Goal: Task Accomplishment & Management: Use online tool/utility

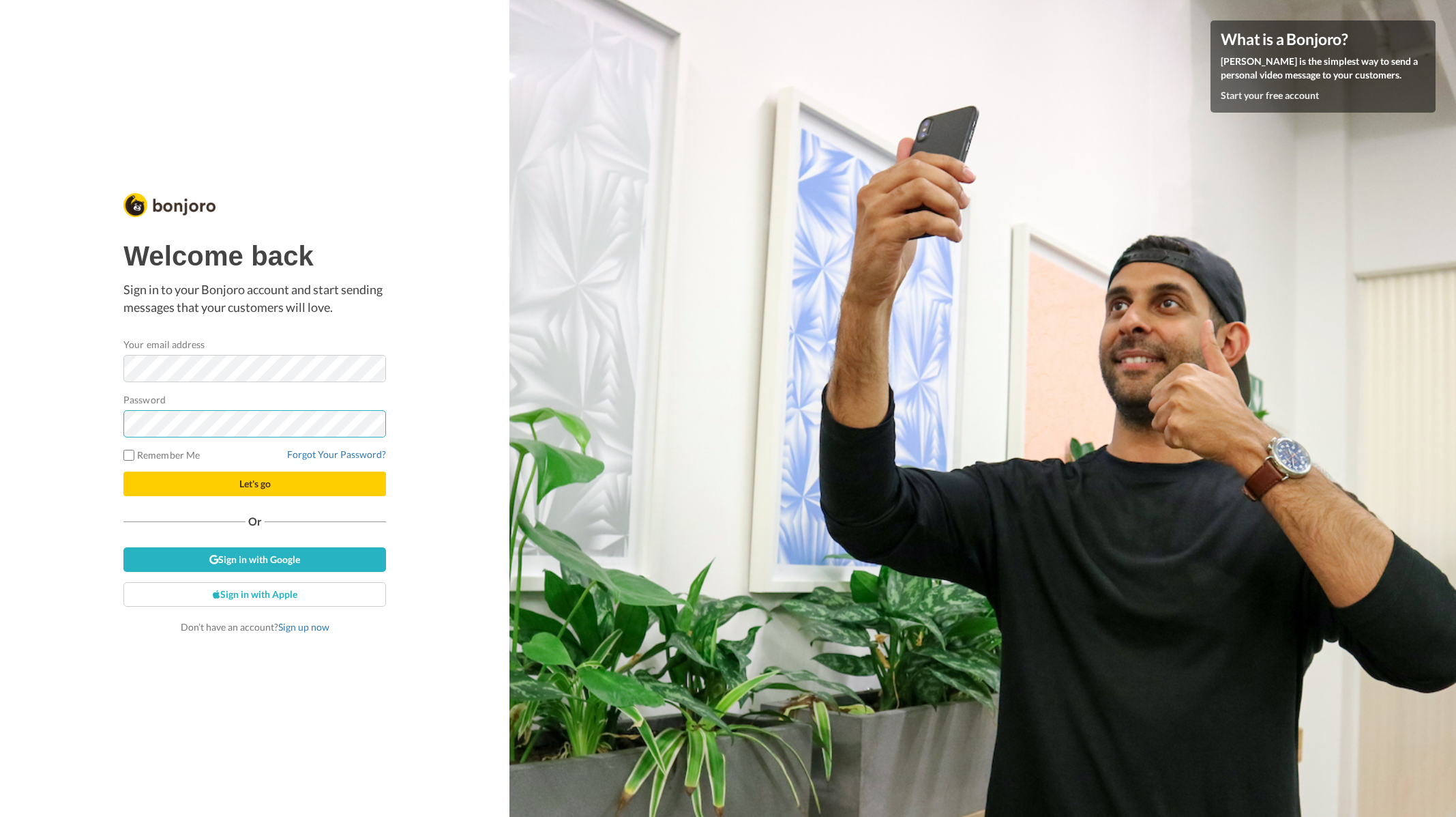
click at [123, 471] on button "Let's go" at bounding box center [254, 483] width 262 height 25
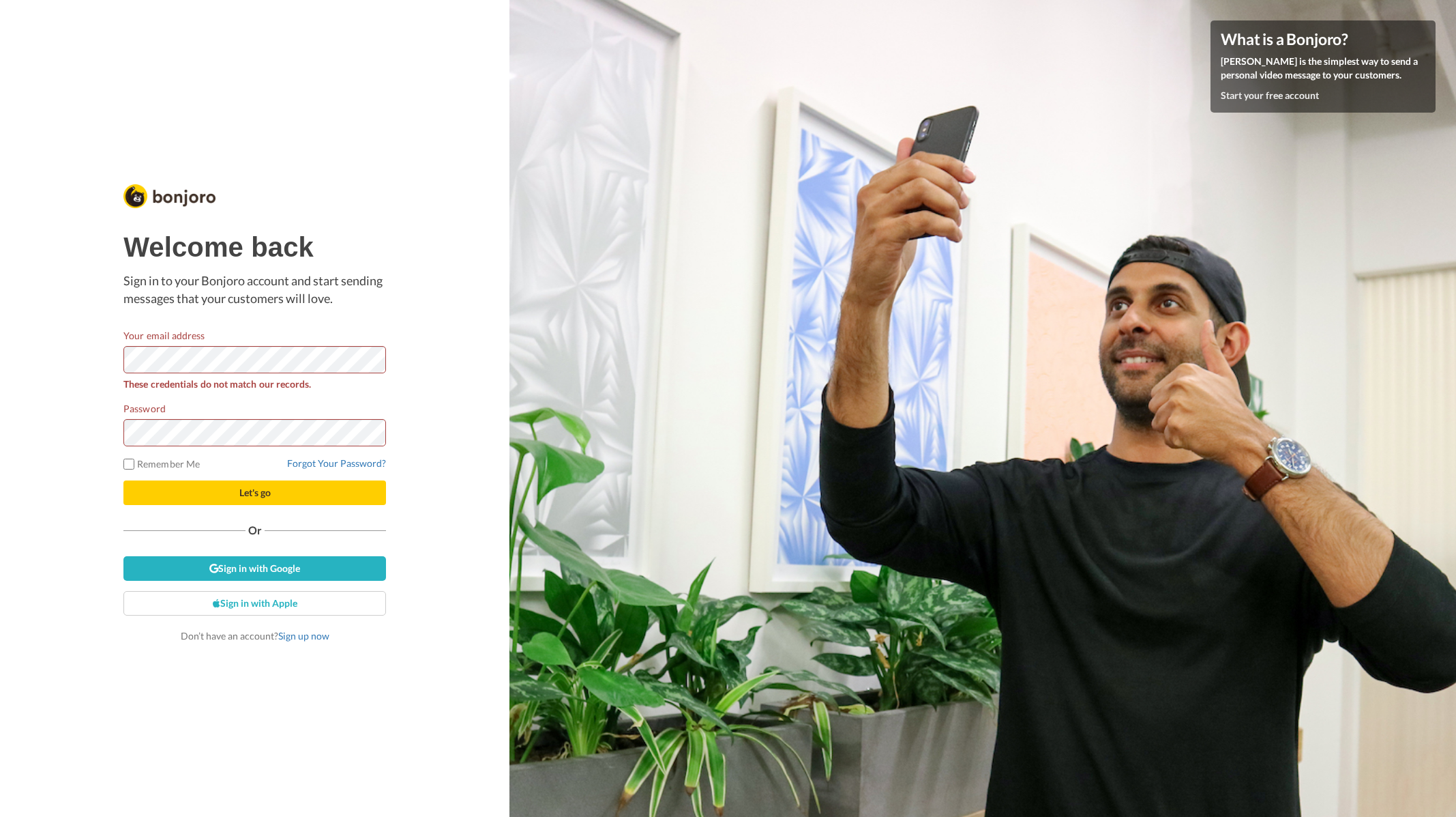
click at [156, 450] on form "Your email address These credentials do not match our records. Password Remembe…" at bounding box center [254, 416] width 262 height 177
click at [123, 480] on button "Let's go" at bounding box center [254, 492] width 262 height 25
